Goal: Navigation & Orientation: Find specific page/section

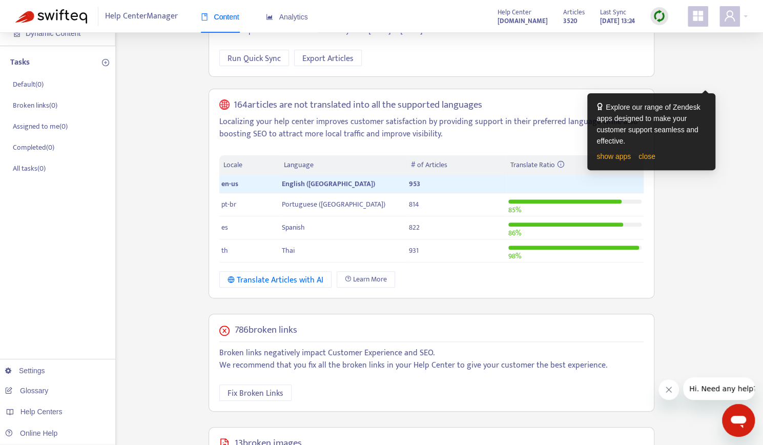
scroll to position [197, 0]
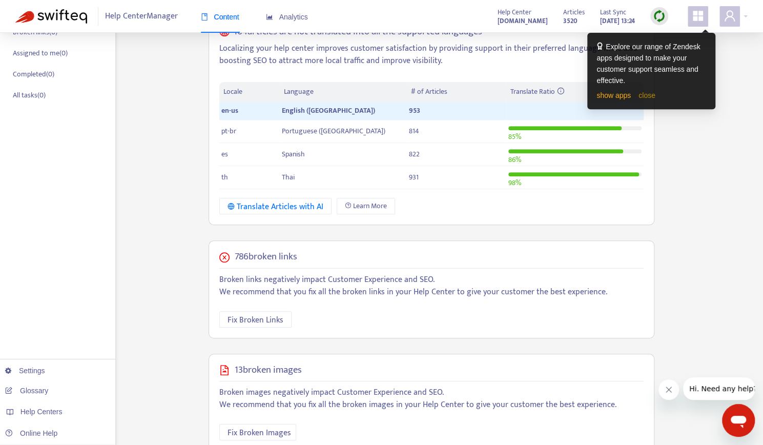
click at [643, 95] on link "close" at bounding box center [647, 95] width 17 height 8
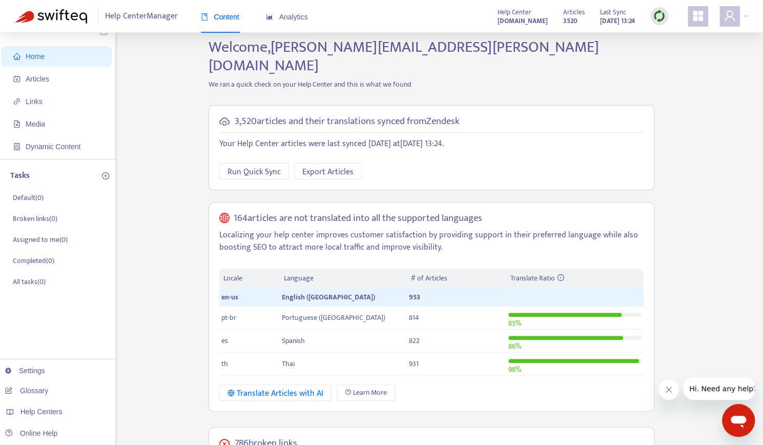
scroll to position [0, 0]
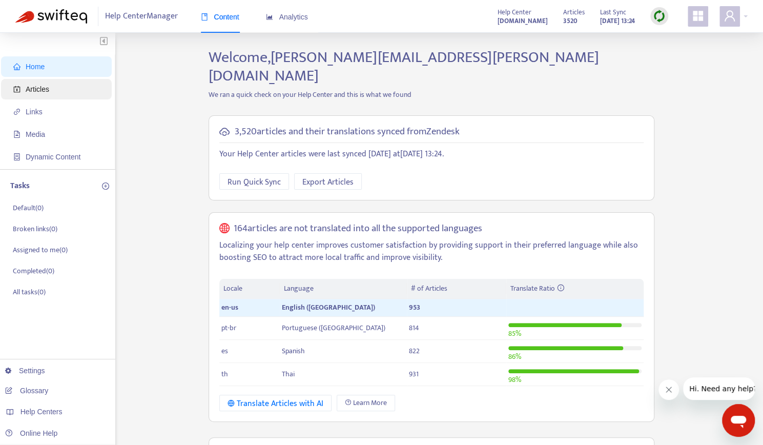
click at [32, 96] on span "Articles" at bounding box center [58, 89] width 90 height 21
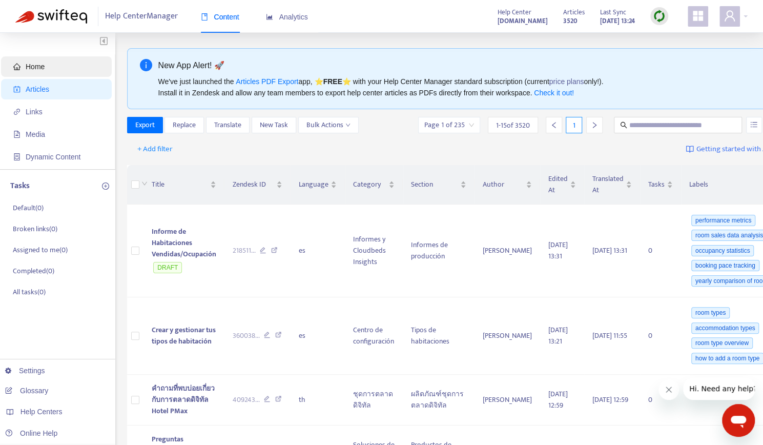
click at [42, 64] on span "Home" at bounding box center [35, 67] width 19 height 8
